Goal: Find contact information: Find contact information

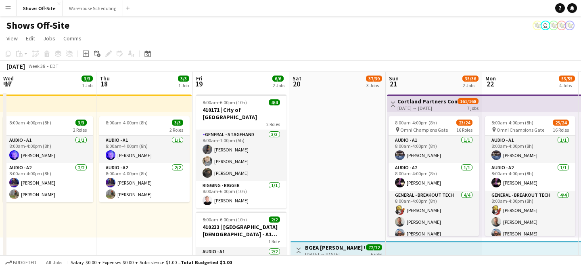
scroll to position [0, 211]
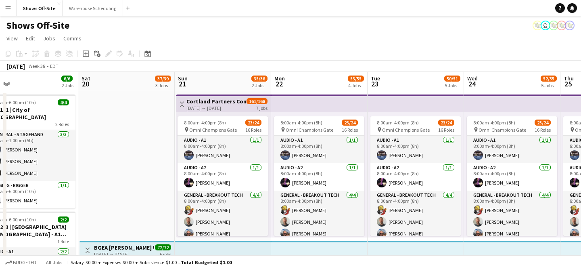
click at [9, 8] on app-icon "Menu" at bounding box center [8, 8] width 6 height 6
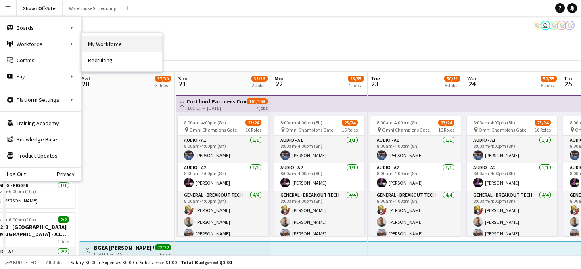
click at [116, 41] on link "My Workforce" at bounding box center [122, 44] width 81 height 16
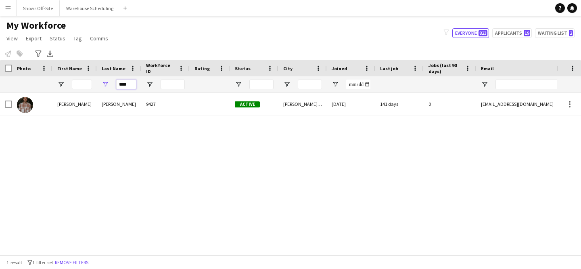
drag, startPoint x: 112, startPoint y: 82, endPoint x: 77, endPoint y: 82, distance: 35.5
click at [78, 82] on div "****" at bounding box center [437, 84] width 875 height 16
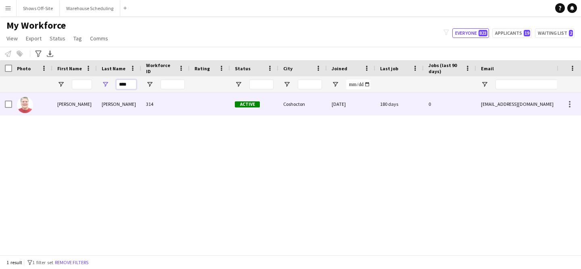
type input "****"
click at [77, 99] on div "[PERSON_NAME]" at bounding box center [74, 104] width 44 height 22
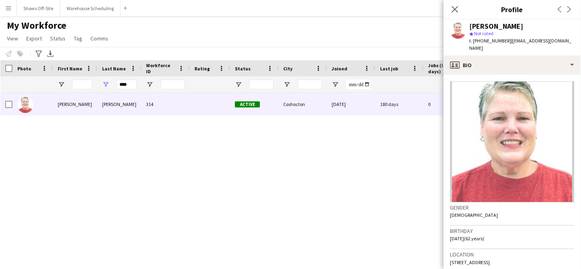
scroll to position [15, 0]
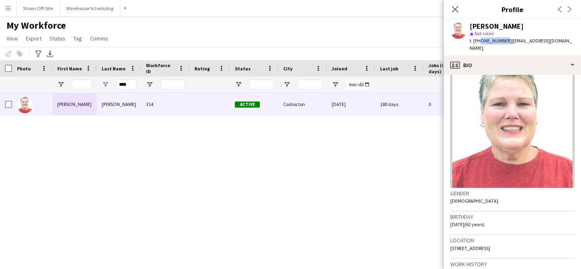
drag, startPoint x: 480, startPoint y: 42, endPoint x: 502, endPoint y: 42, distance: 22.2
click at [502, 42] on span "t. [PHONE_NUMBER]" at bounding box center [491, 41] width 42 height 6
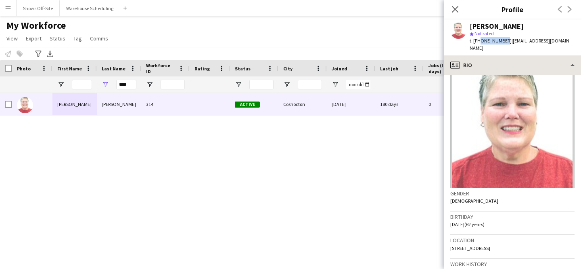
copy span "7405020087"
